Goal: Information Seeking & Learning: Learn about a topic

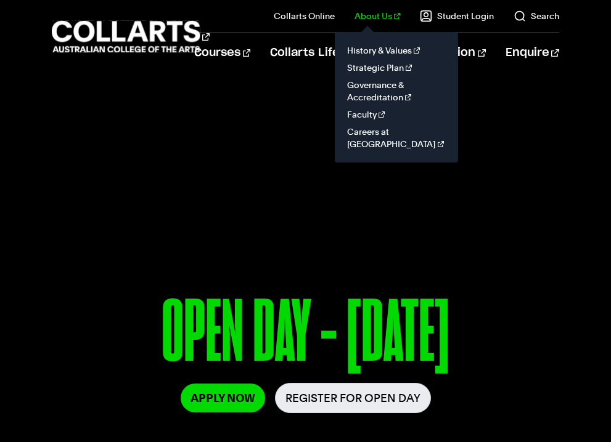
click at [385, 17] on link "About Us" at bounding box center [377, 16] width 46 height 12
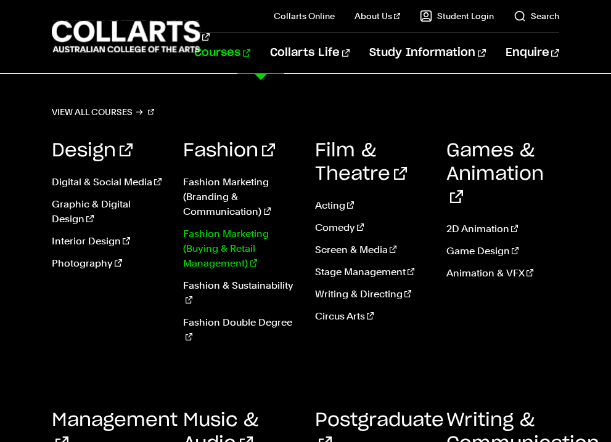
scroll to position [312, 0]
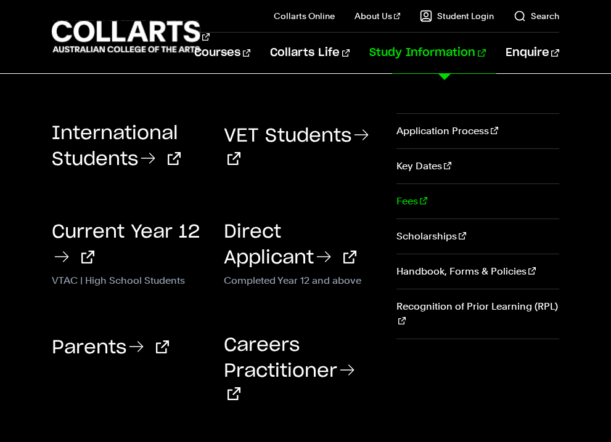
click at [414, 203] on link "Fees" at bounding box center [477, 201] width 163 height 35
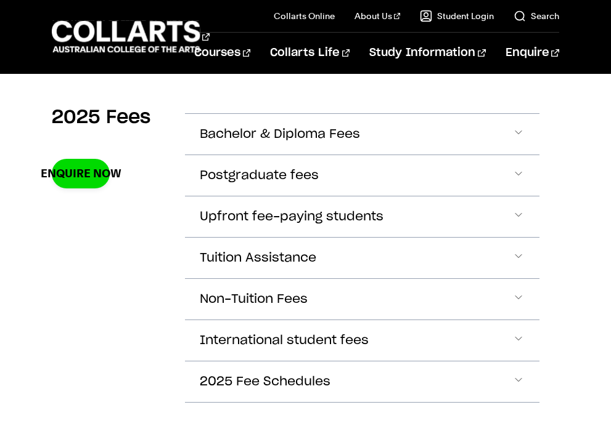
scroll to position [418, 0]
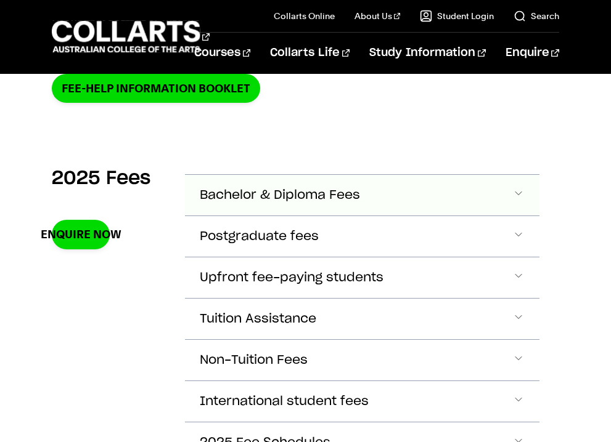
click at [261, 189] on span "Bachelor & Diploma Fees" at bounding box center [280, 196] width 160 height 14
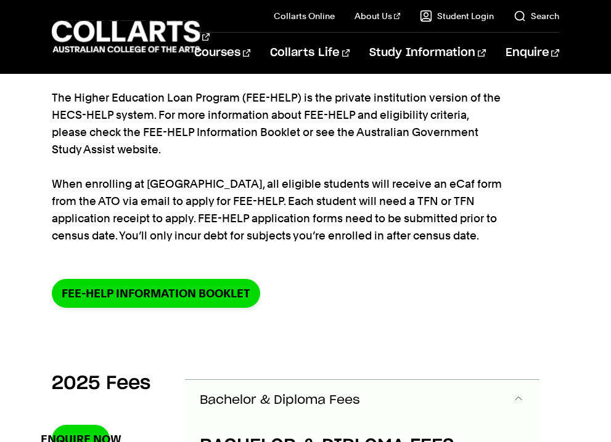
scroll to position [136, 0]
